Goal: Obtain resource: Obtain resource

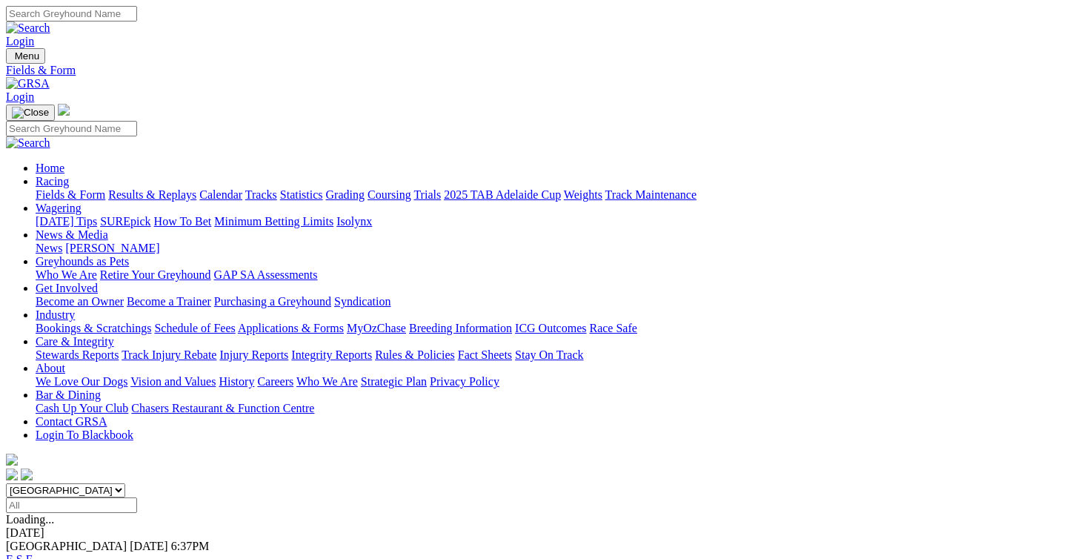
click at [344, 322] on link "Applications & Forms" at bounding box center [291, 328] width 106 height 13
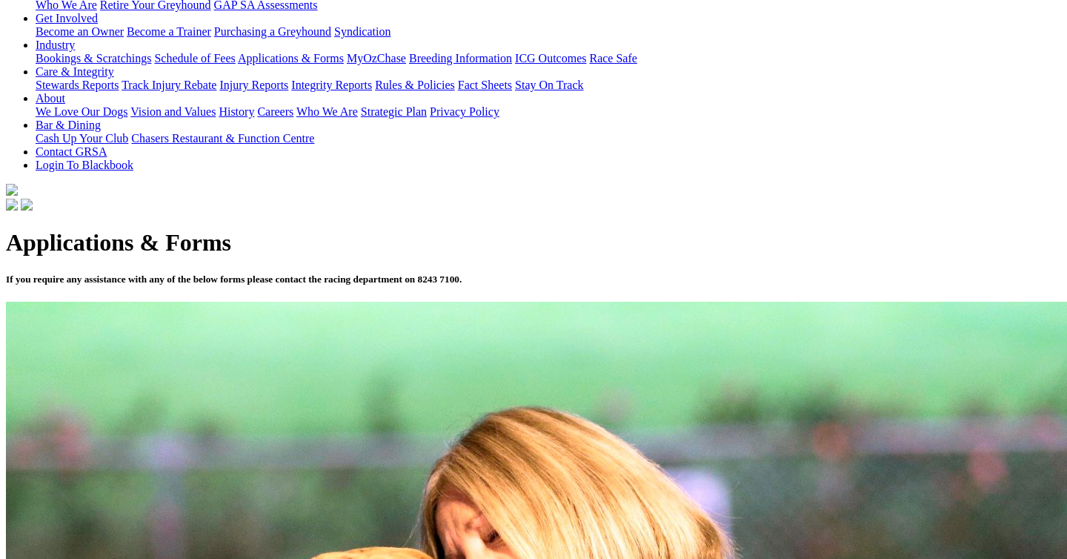
scroll to position [279, 0]
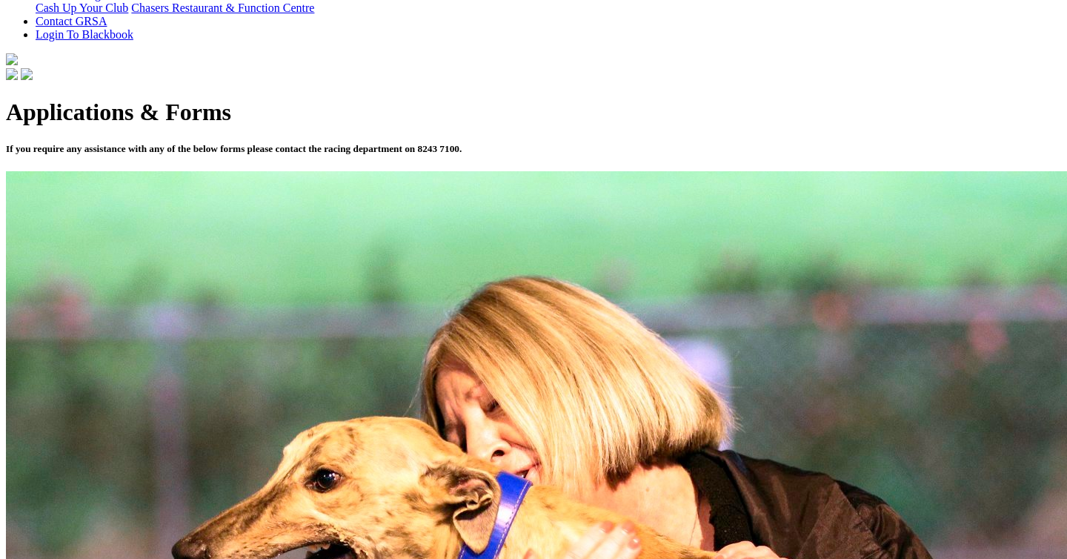
scroll to position [412, 0]
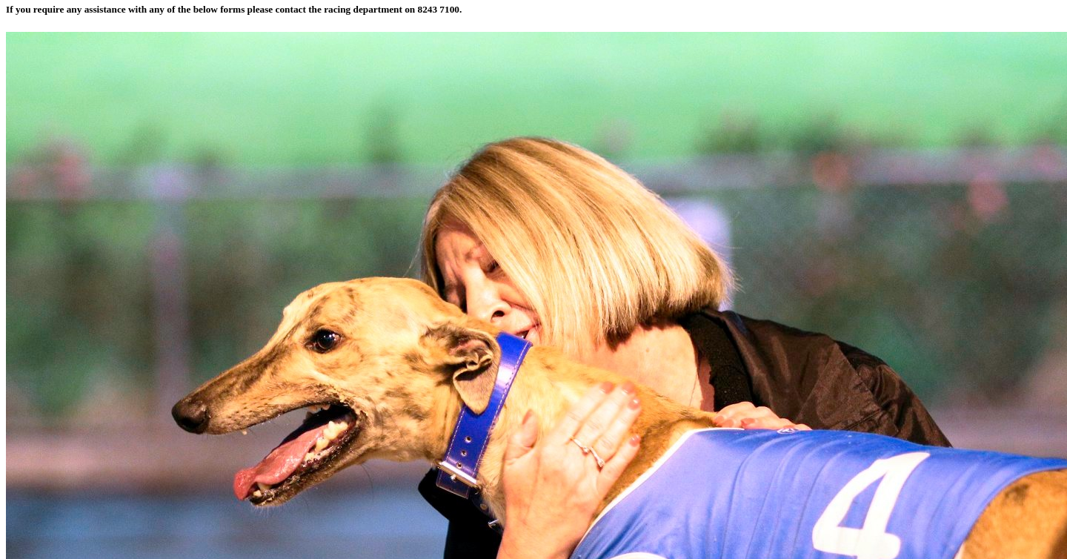
scroll to position [550, 0]
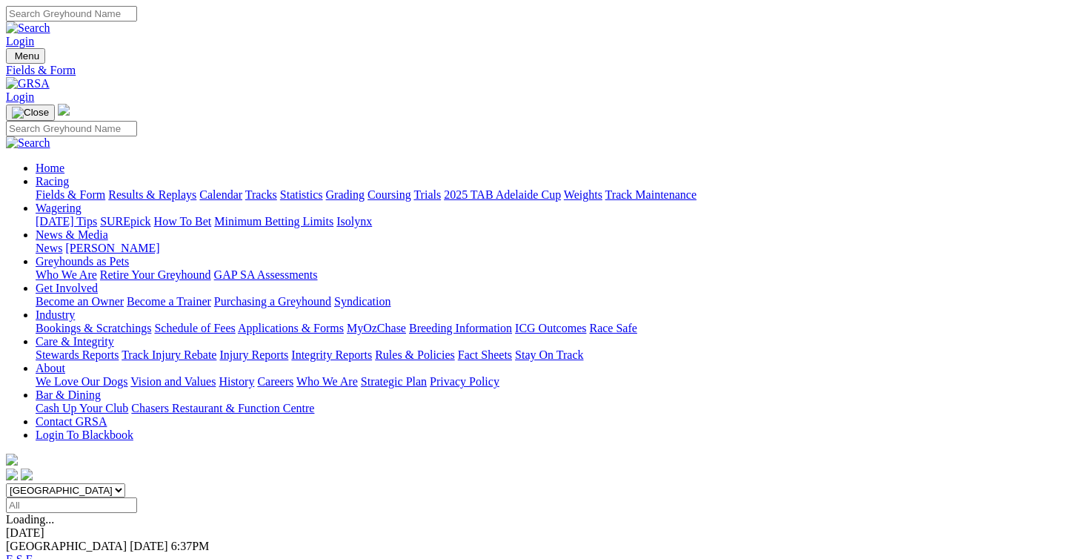
click at [344, 322] on link "Applications & Forms" at bounding box center [291, 328] width 106 height 13
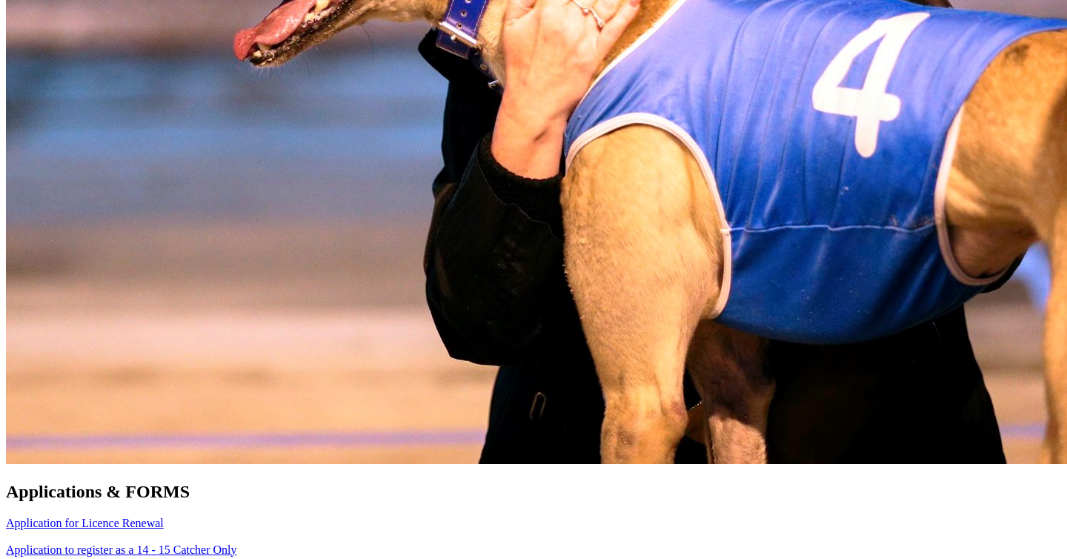
scroll to position [980, 0]
